Goal: Use online tool/utility: Utilize a website feature to perform a specific function

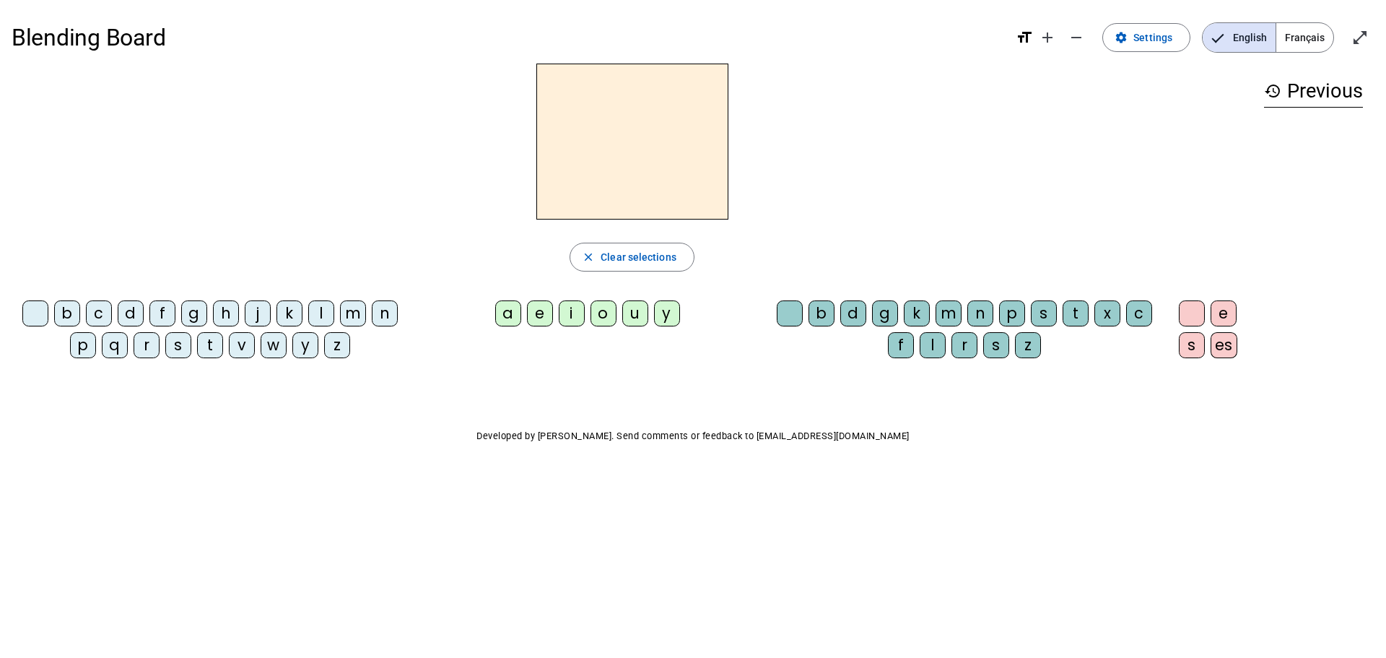
click at [431, 396] on div "Blending Board format_size add remove settings Settings English Français open_i…" at bounding box center [693, 260] width 1386 height 521
click at [575, 183] on h2 at bounding box center [632, 142] width 192 height 156
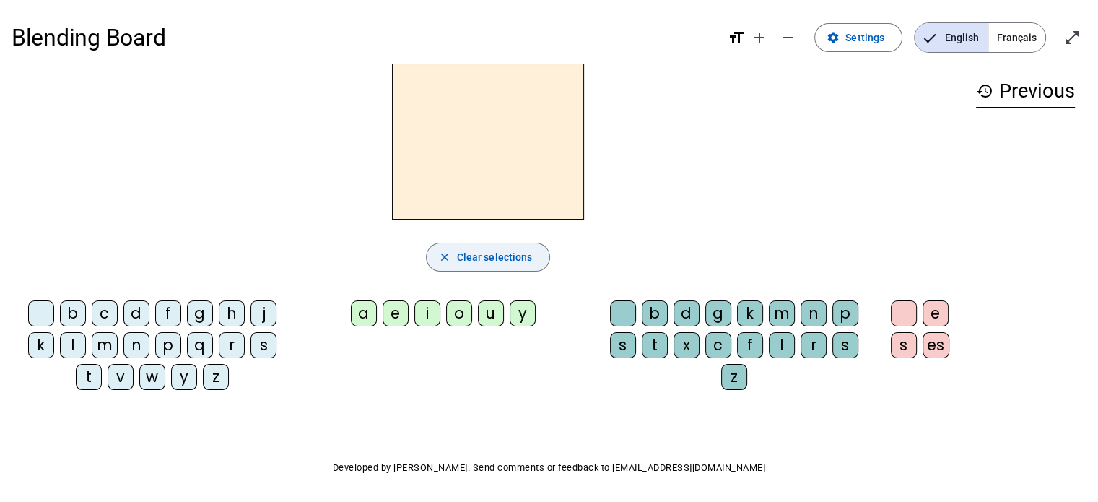
click at [475, 260] on span "Clear selections" at bounding box center [495, 256] width 76 height 17
click at [170, 336] on div "p" at bounding box center [168, 345] width 26 height 26
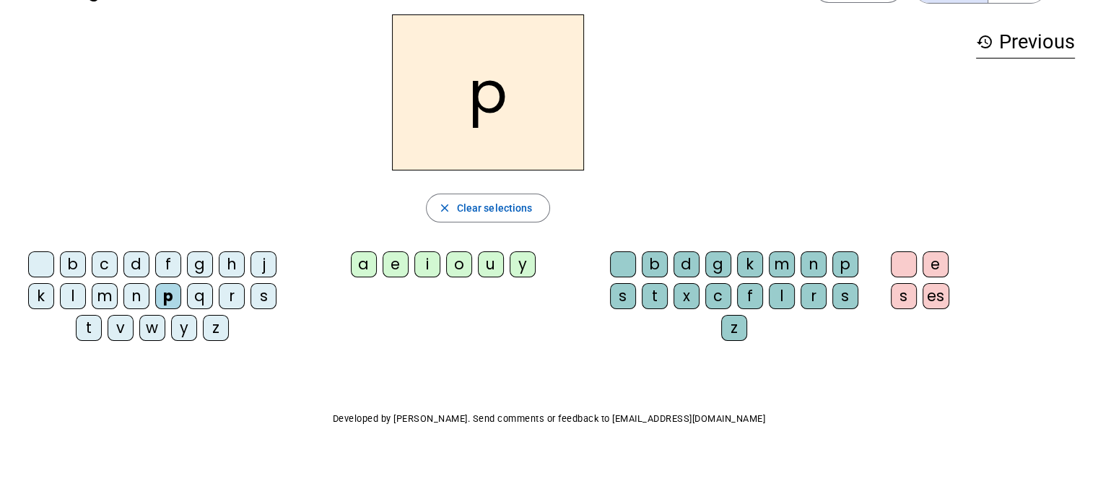
click at [362, 279] on letter-bubble "a" at bounding box center [367, 267] width 32 height 32
drag, startPoint x: 649, startPoint y: 285, endPoint x: 647, endPoint y: 334, distance: 49.1
click at [648, 328] on div "b d g k m n p s t x c f l r s z" at bounding box center [737, 298] width 276 height 95
click at [650, 304] on div "t" at bounding box center [655, 296] width 26 height 26
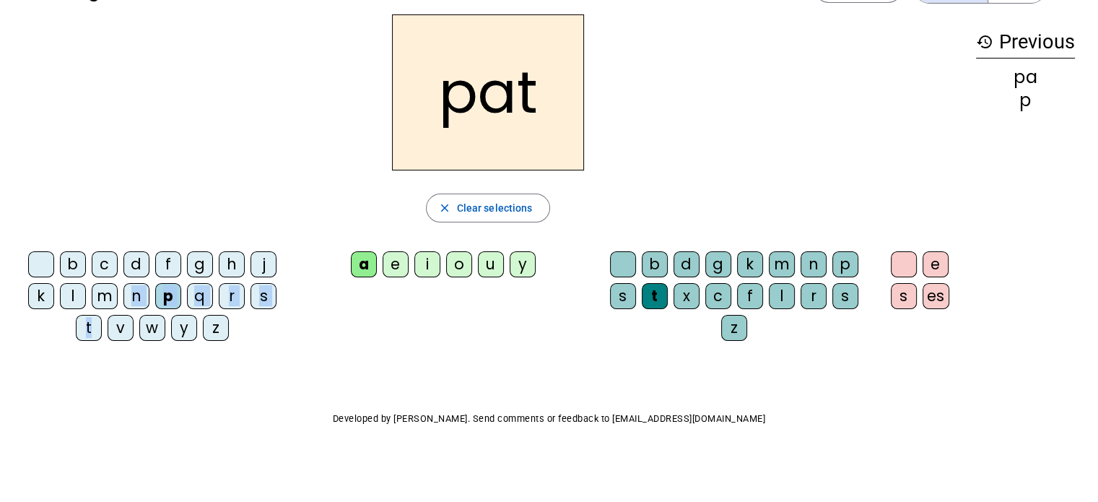
click at [104, 318] on div "b c d f g h j k l m n p q r s t v w y z" at bounding box center [155, 298] width 276 height 95
click at [103, 297] on div "m" at bounding box center [105, 296] width 26 height 26
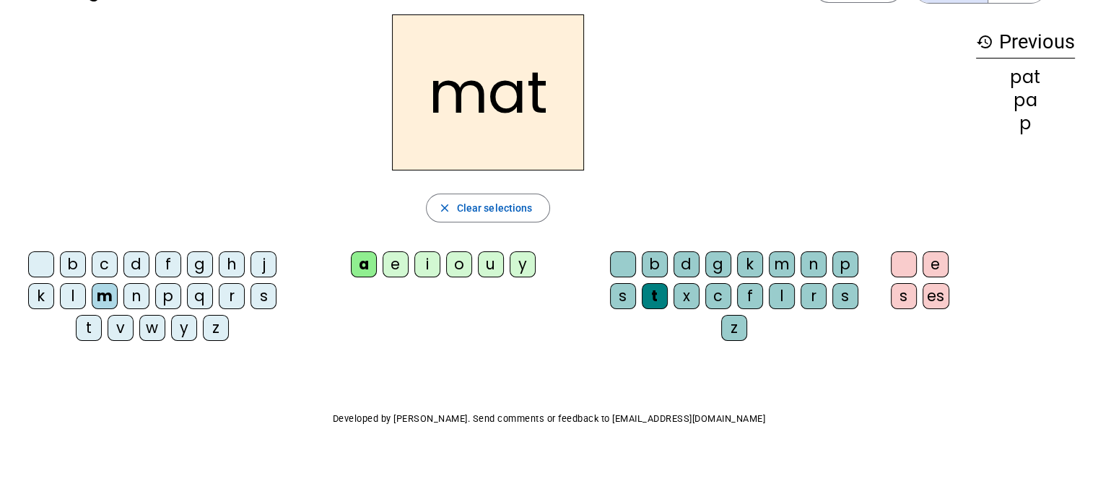
click at [837, 256] on div "p" at bounding box center [845, 264] width 26 height 26
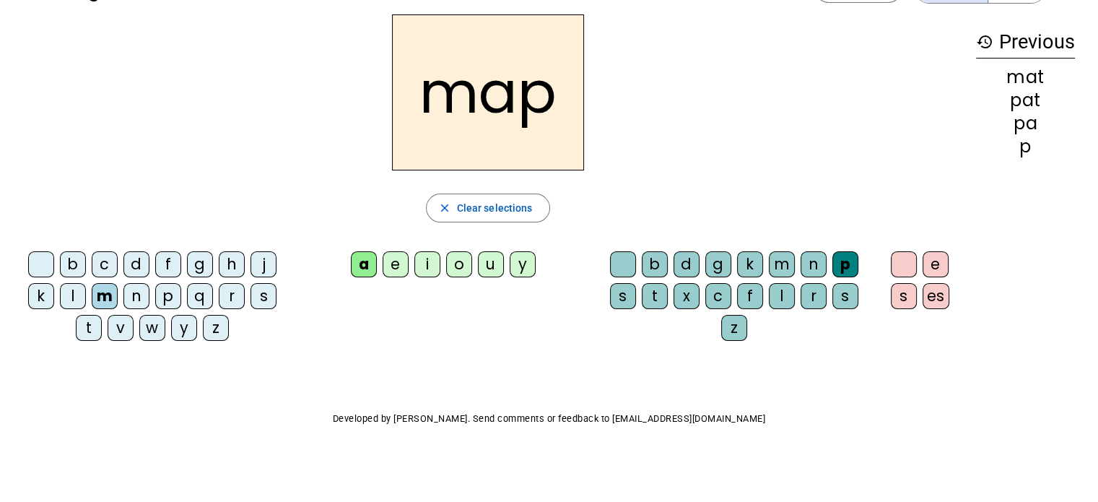
click at [102, 326] on letter-bubble "t" at bounding box center [92, 331] width 32 height 32
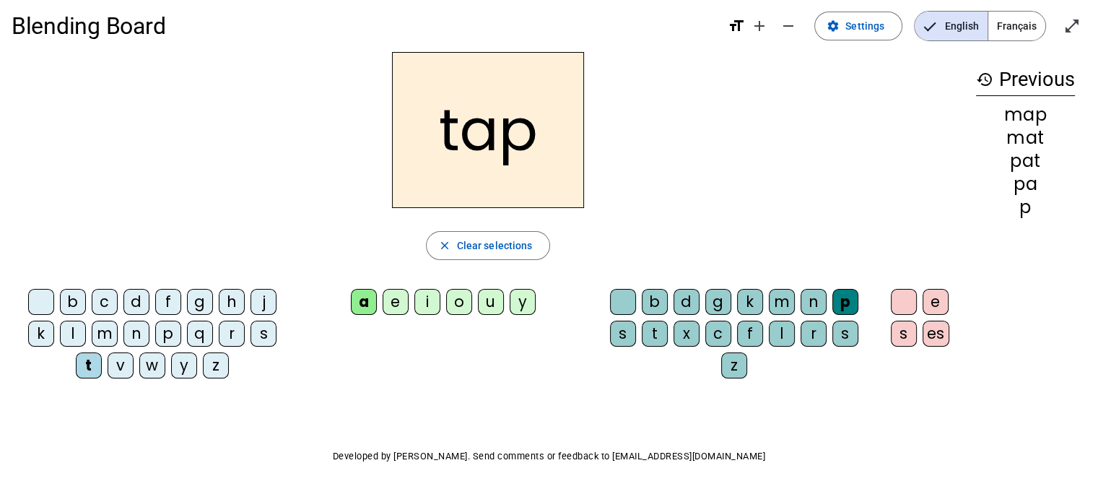
scroll to position [0, 0]
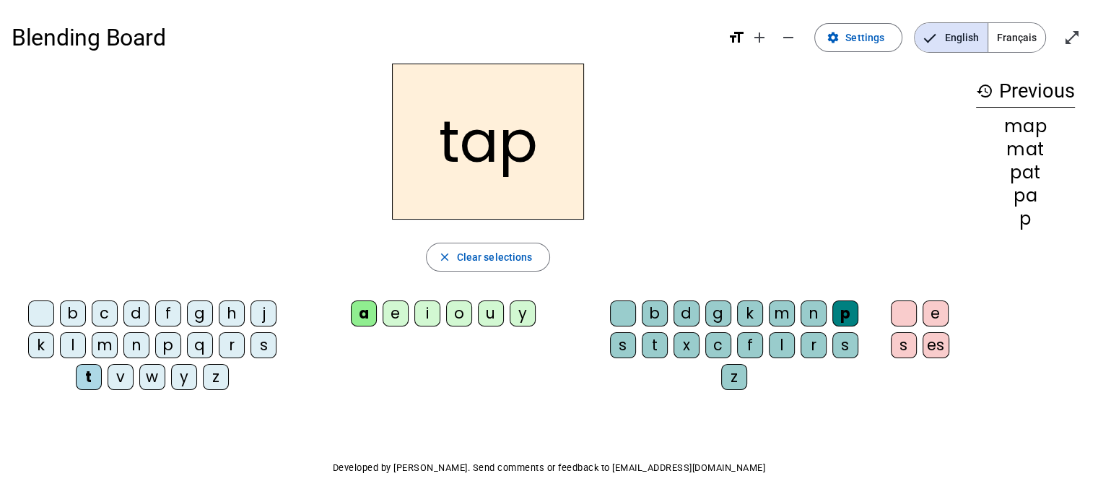
click at [156, 345] on div "p" at bounding box center [168, 345] width 26 height 26
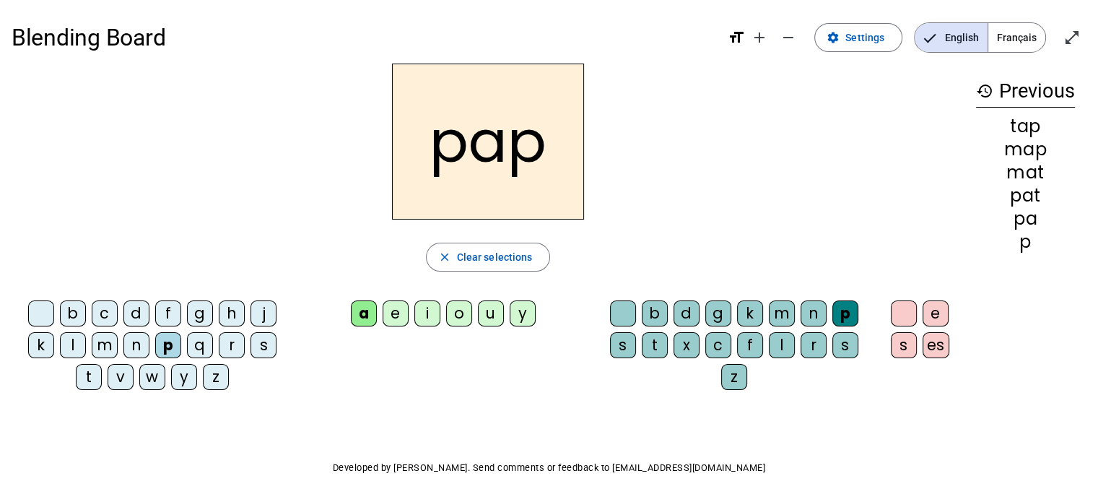
click at [435, 309] on div "i" at bounding box center [427, 313] width 26 height 26
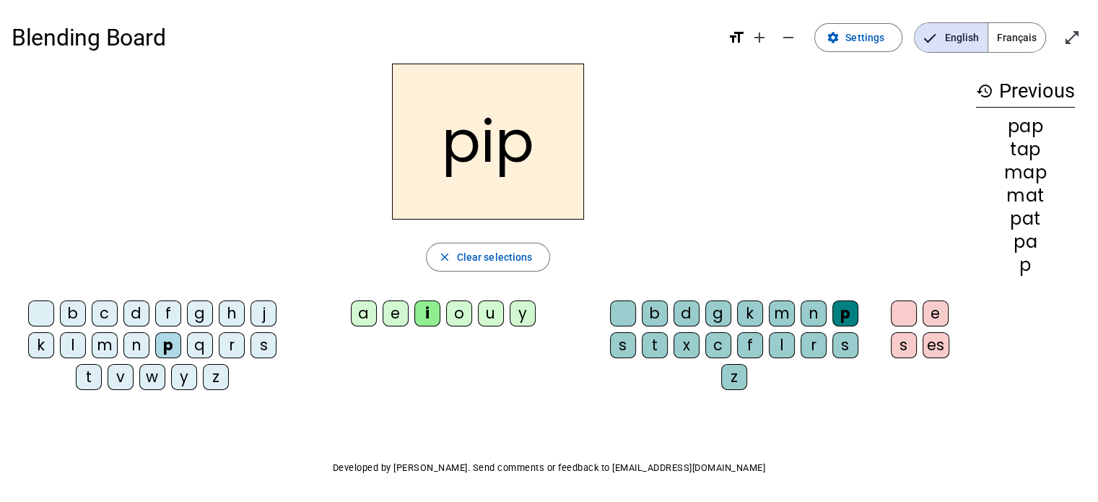
click at [729, 302] on div "g" at bounding box center [718, 313] width 26 height 26
click at [110, 335] on div "m" at bounding box center [105, 345] width 26 height 26
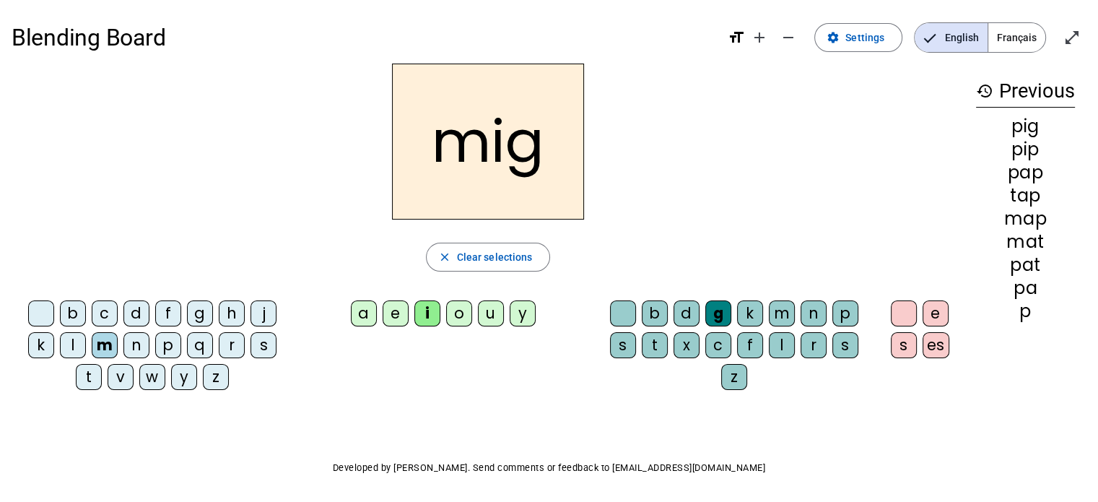
click at [87, 382] on div "t" at bounding box center [89, 377] width 26 height 26
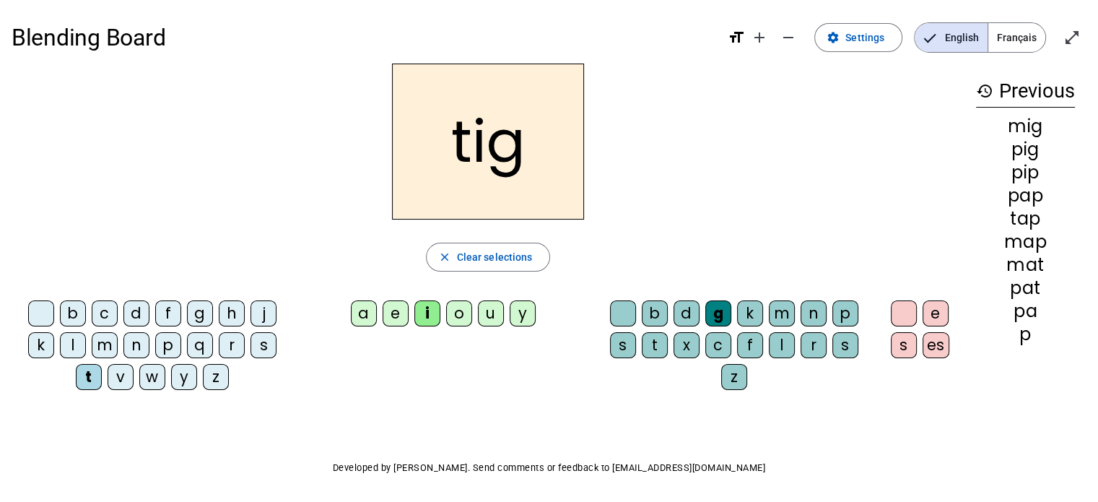
click at [895, 291] on div "tig close Clear selections b c d f g h j k l m n p q r s t v w y z a e i o u y …" at bounding box center [488, 233] width 953 height 338
click at [908, 318] on div "e s es" at bounding box center [923, 331] width 84 height 75
click at [846, 314] on div "p" at bounding box center [845, 313] width 26 height 26
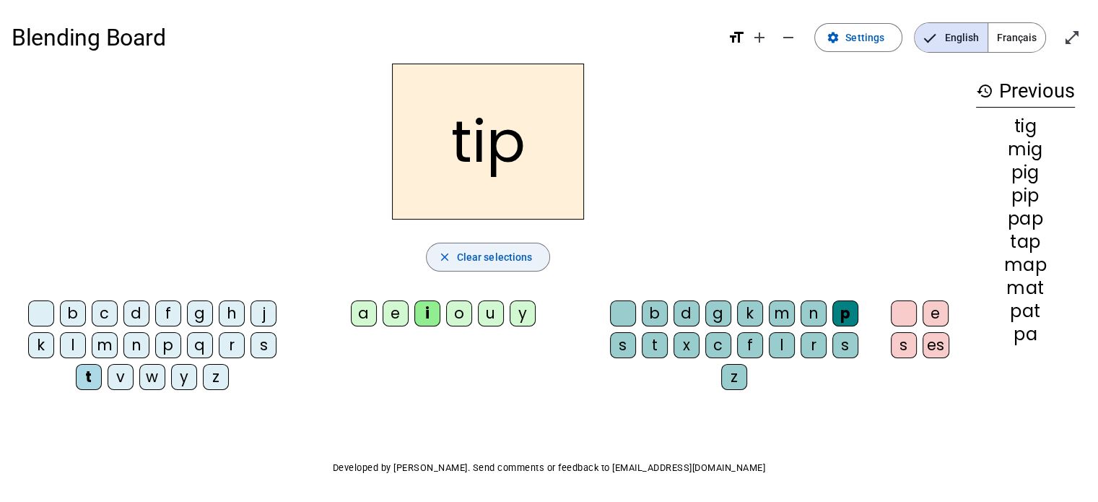
click at [505, 253] on span "Clear selections" at bounding box center [495, 256] width 76 height 17
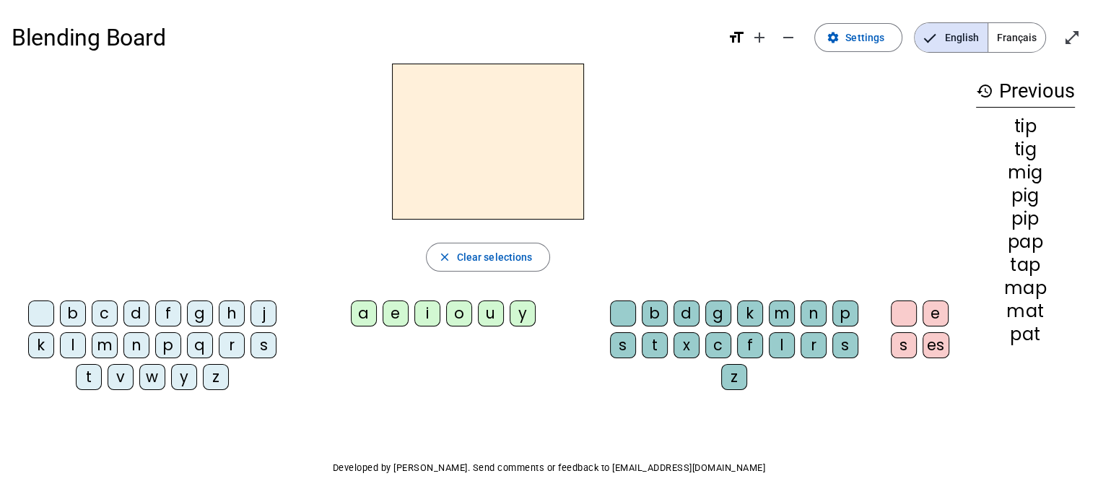
drag, startPoint x: 80, startPoint y: 266, endPoint x: 57, endPoint y: 305, distance: 45.3
click at [77, 269] on div "close Clear selections" at bounding box center [488, 257] width 953 height 29
click at [82, 380] on div "t" at bounding box center [89, 377] width 26 height 26
click at [400, 307] on div "e" at bounding box center [396, 313] width 26 height 26
